Goal: Transaction & Acquisition: Purchase product/service

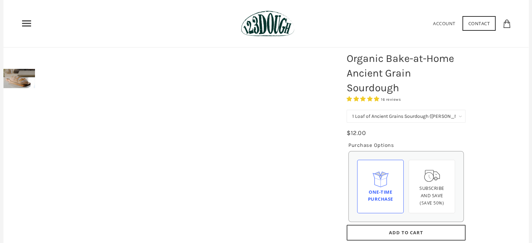
scroll to position [35, 0]
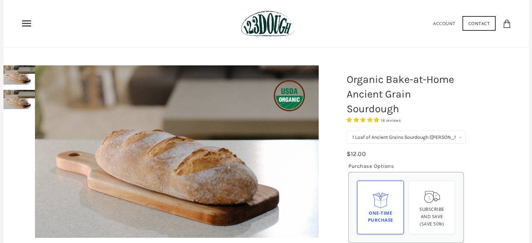
click at [383, 205] on icon at bounding box center [381, 200] width 18 height 18
click at [0, 0] on input "One-time Purchase" at bounding box center [0, 0] width 0 height 0
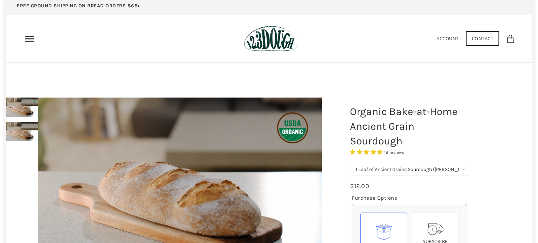
scroll to position [0, 0]
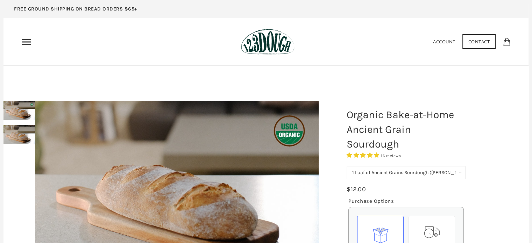
click at [28, 39] on use "Primary" at bounding box center [26, 42] width 9 height 6
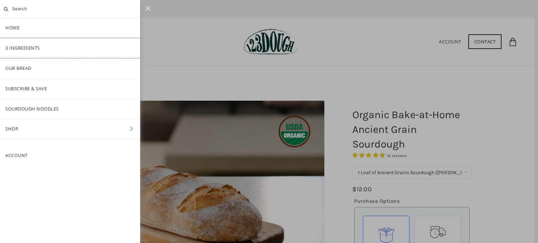
click at [13, 47] on link "3 Ingredients" at bounding box center [70, 48] width 140 height 20
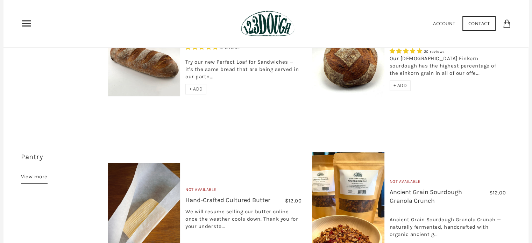
scroll to position [420, 0]
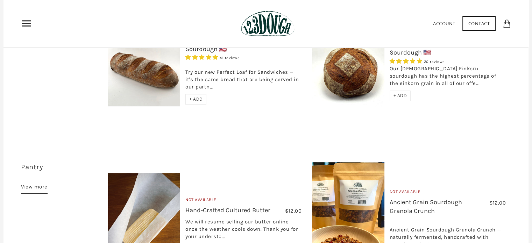
click at [191, 96] on span "+ ADD" at bounding box center [196, 99] width 14 height 6
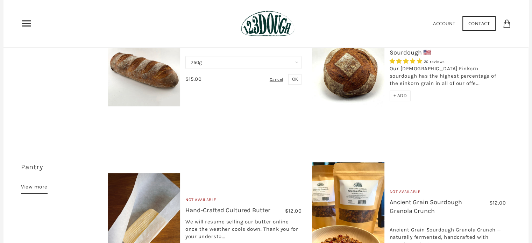
click at [400, 93] on span "+ ADD" at bounding box center [401, 96] width 14 height 6
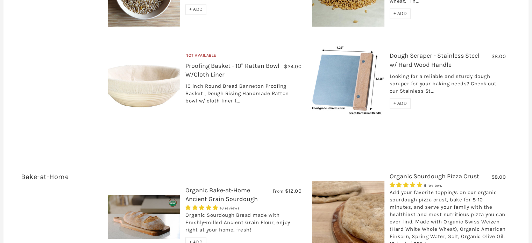
scroll to position [1120, 0]
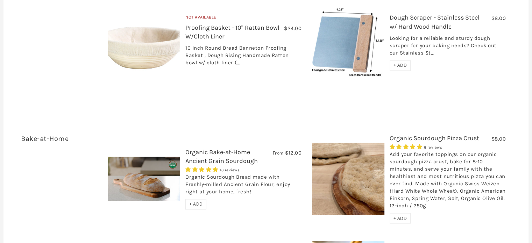
click at [402, 215] on span "+ ADD" at bounding box center [401, 218] width 14 height 6
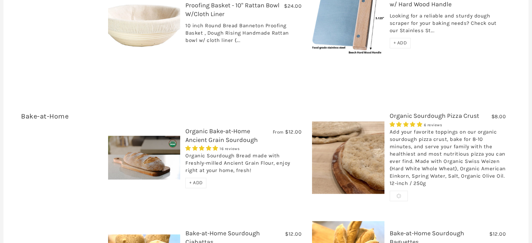
scroll to position [1155, 0]
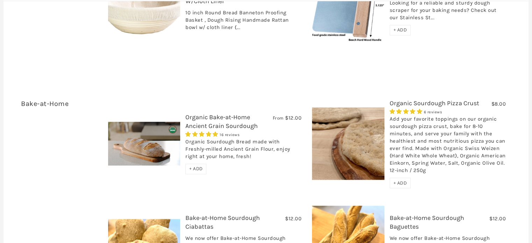
click at [196, 166] on span "+ ADD" at bounding box center [196, 169] width 14 height 6
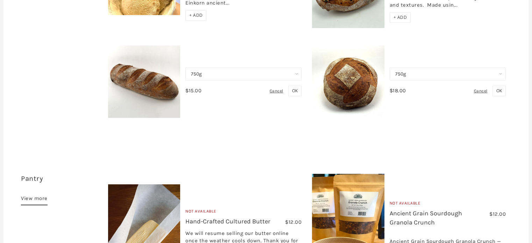
scroll to position [420, 0]
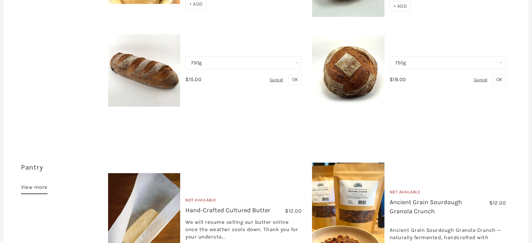
click at [150, 59] on img at bounding box center [144, 70] width 72 height 72
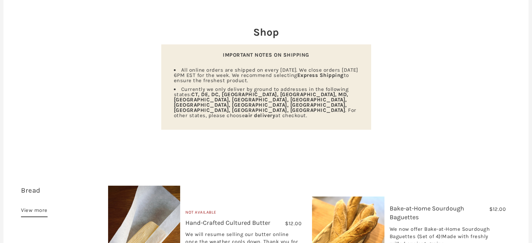
scroll to position [0, 0]
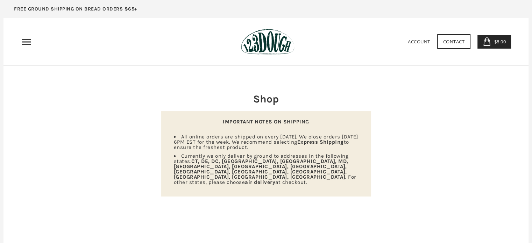
click at [493, 41] on span "$8.00" at bounding box center [500, 41] width 14 height 6
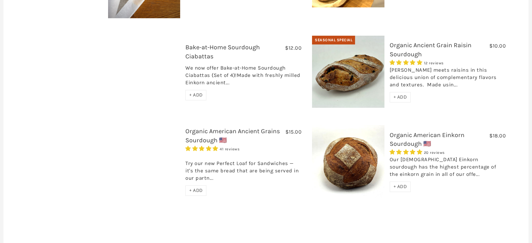
scroll to position [350, 0]
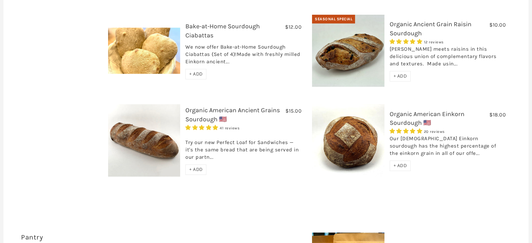
click at [197, 167] on span "+ ADD" at bounding box center [196, 170] width 14 height 6
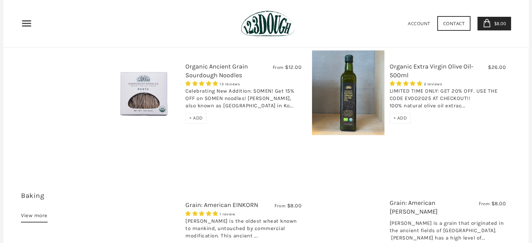
scroll to position [770, 0]
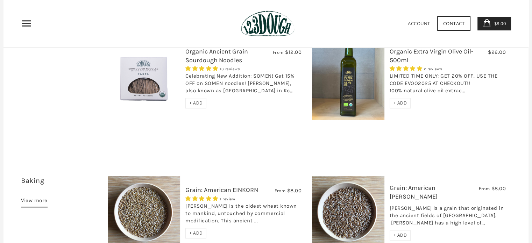
click at [200, 100] on span "+ ADD" at bounding box center [196, 103] width 14 height 6
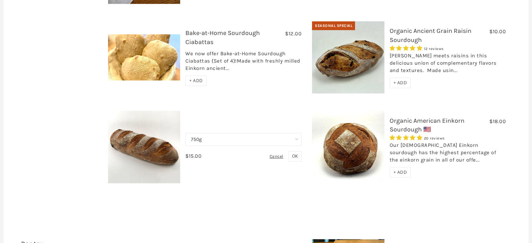
scroll to position [385, 0]
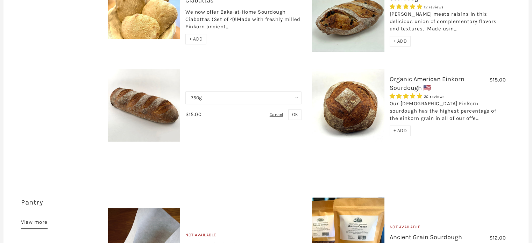
click at [296, 112] on span "OK" at bounding box center [295, 115] width 6 height 6
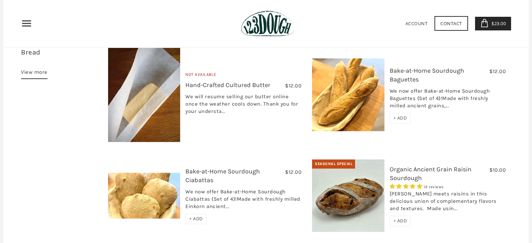
scroll to position [245, 0]
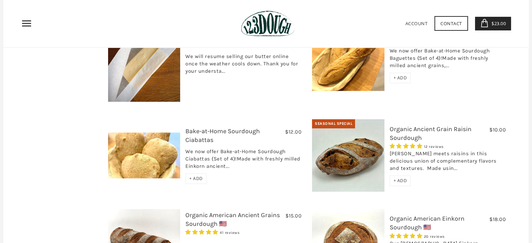
click at [195, 176] on span "+ ADD" at bounding box center [196, 179] width 14 height 6
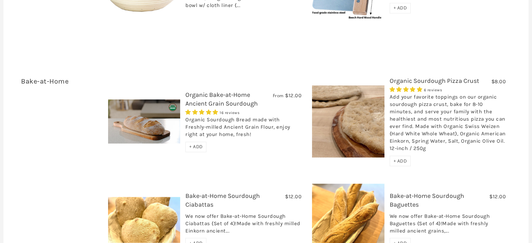
scroll to position [1190, 0]
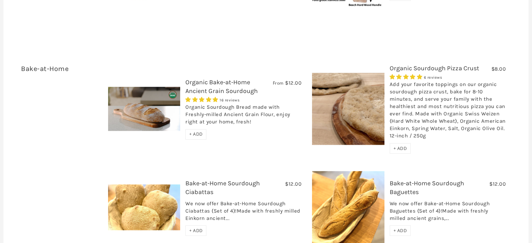
click at [404, 145] on span "+ ADD" at bounding box center [401, 148] width 14 height 6
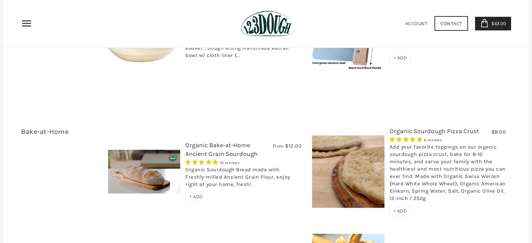
scroll to position [1120, 0]
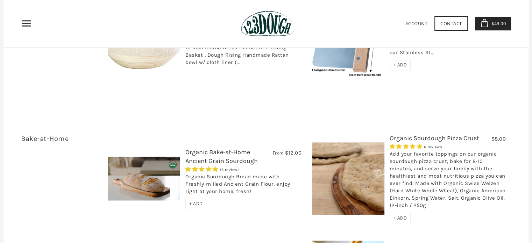
click at [485, 25] on icon at bounding box center [485, 23] width 8 height 8
